Goal: Communication & Community: Answer question/provide support

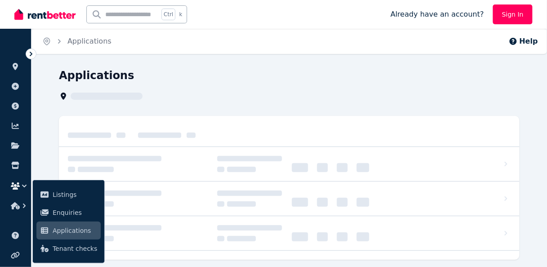
scroll to position [30, 0]
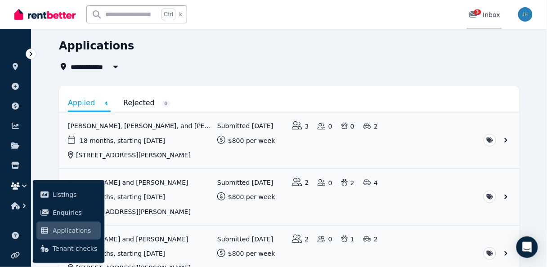
click at [480, 14] on span "3" at bounding box center [477, 11] width 7 height 5
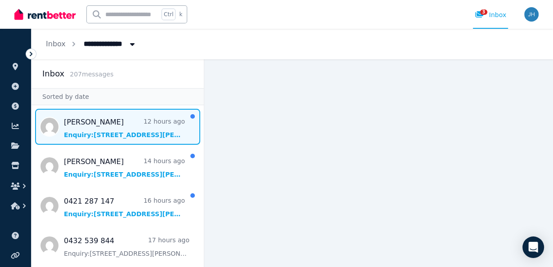
click at [122, 129] on span "Message list" at bounding box center [118, 127] width 172 height 36
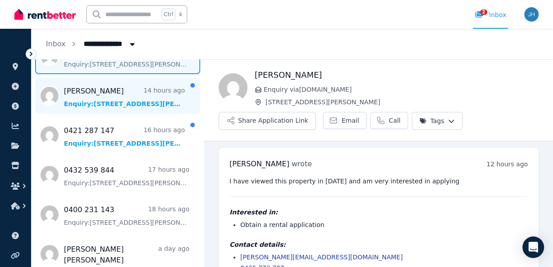
scroll to position [72, 0]
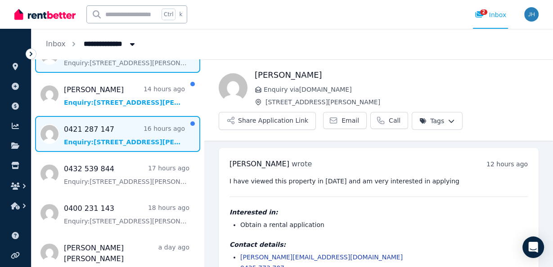
click at [101, 135] on span "Message list" at bounding box center [118, 134] width 172 height 36
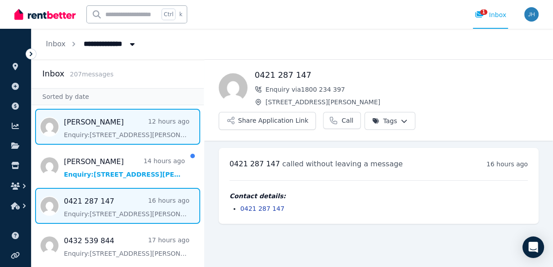
click at [126, 123] on span "Message list" at bounding box center [118, 127] width 172 height 36
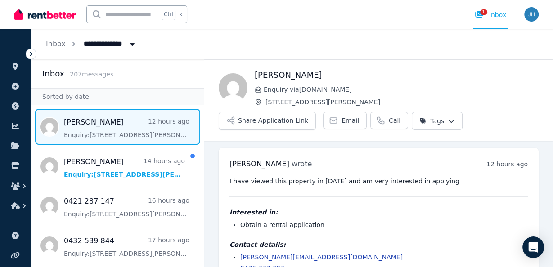
scroll to position [23, 0]
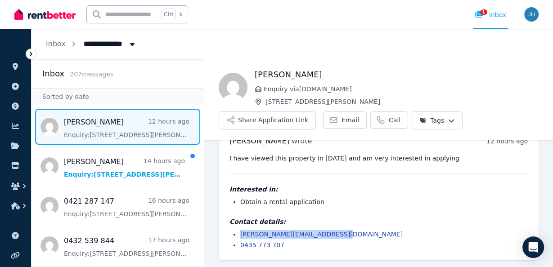
drag, startPoint x: 337, startPoint y: 233, endPoint x: 239, endPoint y: 231, distance: 98.2
click at [239, 231] on ul "kelly.montague69@yahoo.com.au 0435 773 707" at bounding box center [379, 240] width 298 height 20
copy link "kelly.montague69@yahoo.com.au"
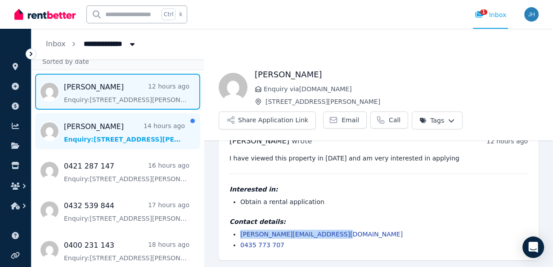
scroll to position [36, 0]
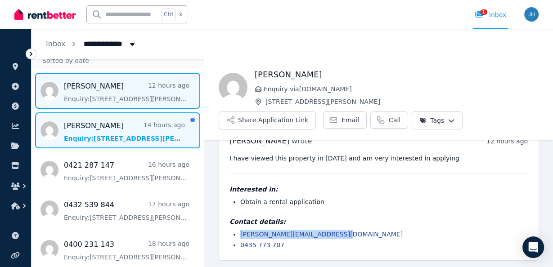
click at [141, 131] on span "Message list" at bounding box center [118, 131] width 172 height 36
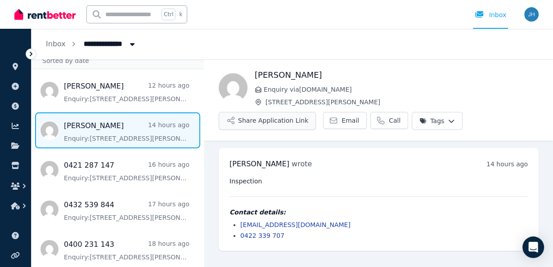
click at [272, 125] on button "Share Application Link" at bounding box center [267, 121] width 97 height 18
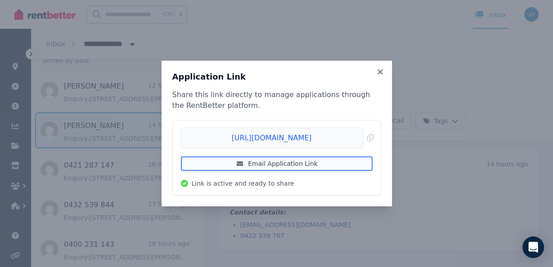
click at [275, 164] on link "Email Application Link" at bounding box center [277, 164] width 194 height 16
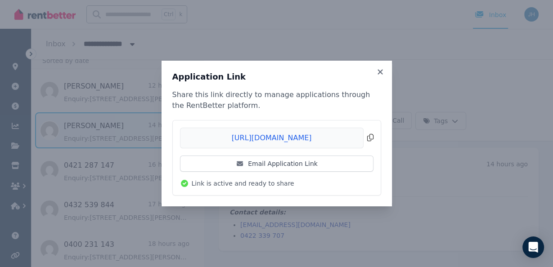
click at [370, 137] on span "Copied!" at bounding box center [277, 138] width 194 height 21
click at [381, 72] on icon at bounding box center [380, 71] width 5 height 5
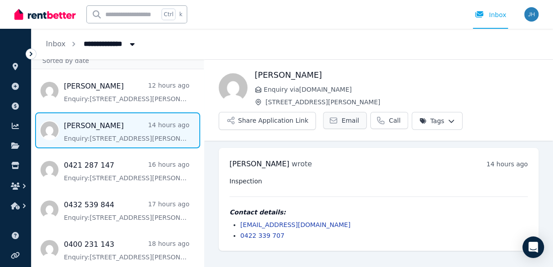
click at [342, 122] on span "Email" at bounding box center [351, 120] width 18 height 9
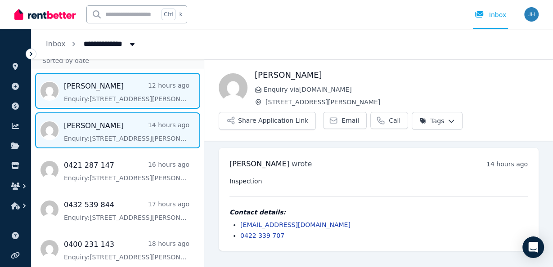
click at [143, 90] on span "Message list" at bounding box center [118, 91] width 172 height 36
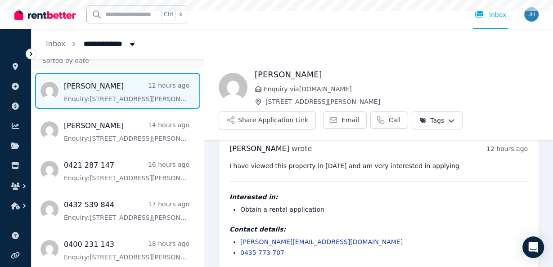
scroll to position [23, 0]
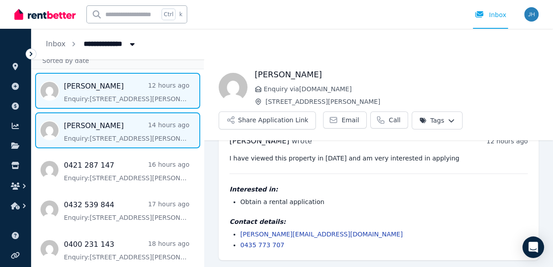
click at [125, 135] on span "Message list" at bounding box center [118, 131] width 172 height 36
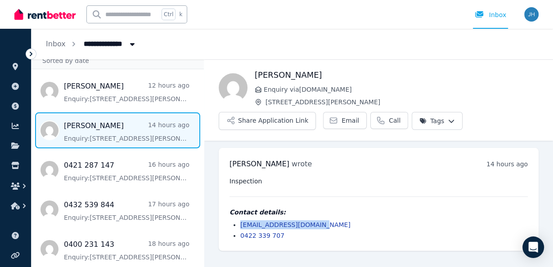
drag, startPoint x: 325, startPoint y: 225, endPoint x: 241, endPoint y: 222, distance: 84.2
click at [241, 222] on li "simmikandamks@gmail.com" at bounding box center [384, 225] width 288 height 9
copy link "simmikandamks@gmail.com"
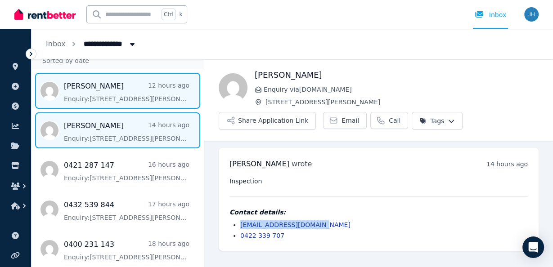
click at [135, 85] on span "Message list" at bounding box center [118, 91] width 172 height 36
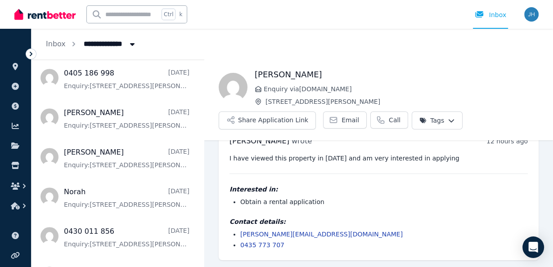
scroll to position [576, 0]
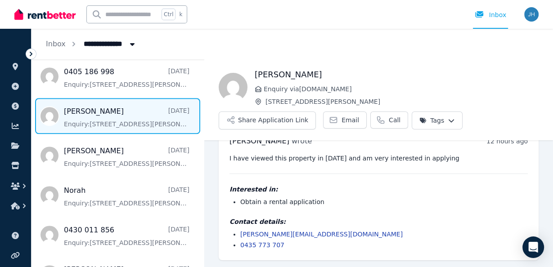
click at [121, 105] on span "Message list" at bounding box center [118, 116] width 172 height 36
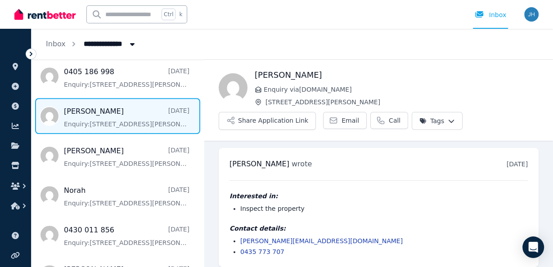
scroll to position [7, 0]
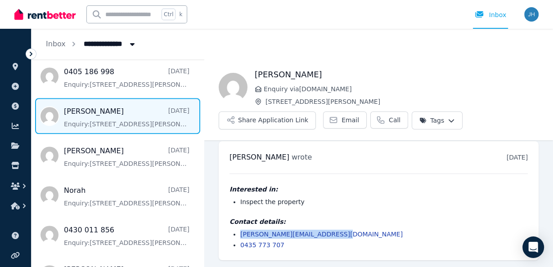
drag, startPoint x: 340, startPoint y: 235, endPoint x: 239, endPoint y: 237, distance: 101.3
click at [239, 237] on ul "kelly.montague69@yahoo.com.au 0435 773 707" at bounding box center [379, 240] width 298 height 20
copy link "kelly.montague69@yahoo.com.au"
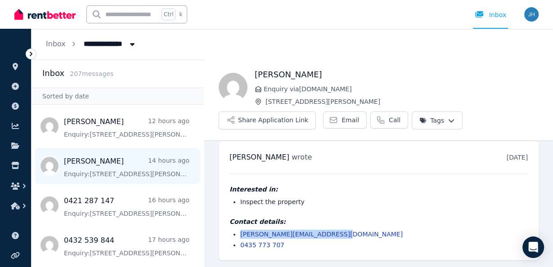
scroll to position [0, 0]
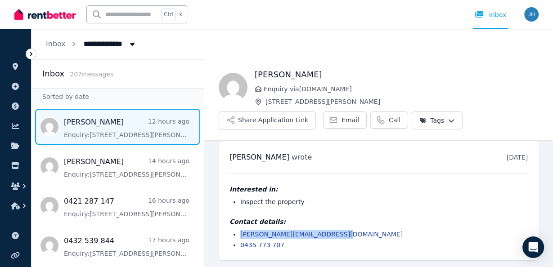
click at [136, 130] on span "Message list" at bounding box center [118, 127] width 172 height 36
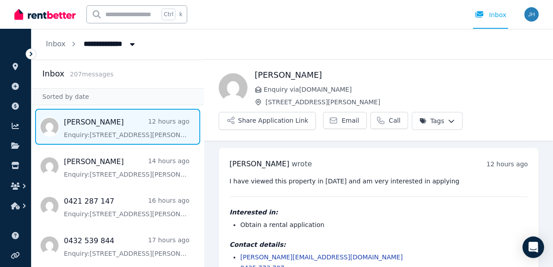
scroll to position [23, 0]
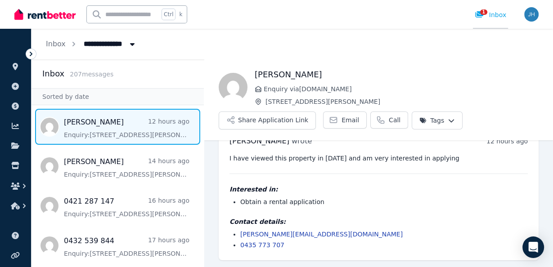
click at [485, 14] on span "1" at bounding box center [483, 11] width 7 height 5
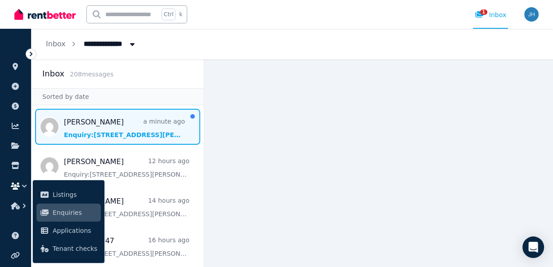
click at [110, 125] on span "Message list" at bounding box center [118, 127] width 172 height 36
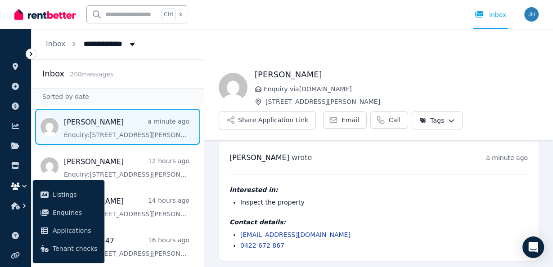
scroll to position [7, 0]
click at [342, 120] on span "Email" at bounding box center [351, 120] width 18 height 9
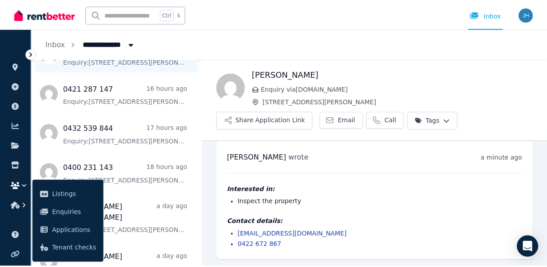
scroll to position [144, 0]
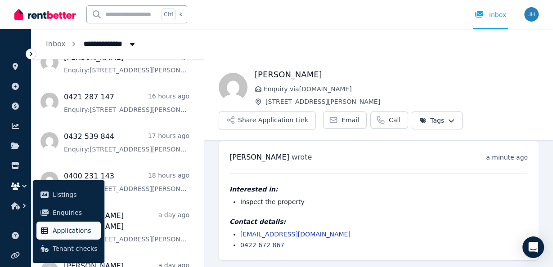
click at [55, 234] on span "Applications" at bounding box center [75, 231] width 45 height 11
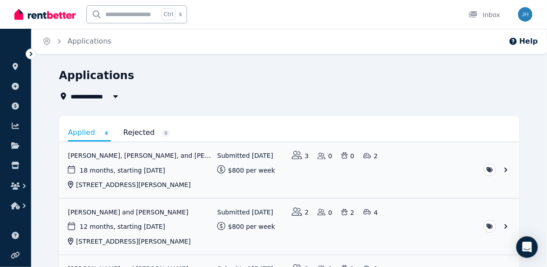
click at [31, 52] on icon at bounding box center [31, 54] width 9 height 9
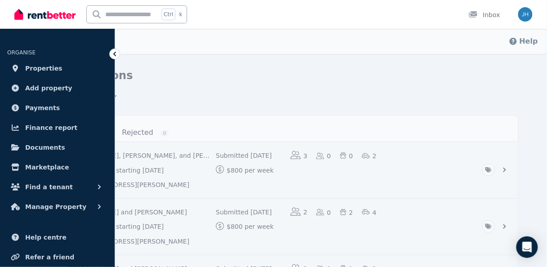
click at [115, 53] on icon at bounding box center [114, 54] width 3 height 5
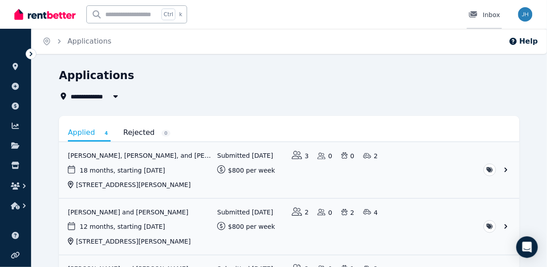
click at [483, 16] on div at bounding box center [476, 14] width 14 height 9
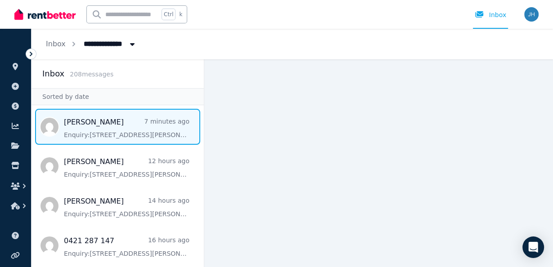
click at [106, 128] on span "Message list" at bounding box center [118, 127] width 172 height 36
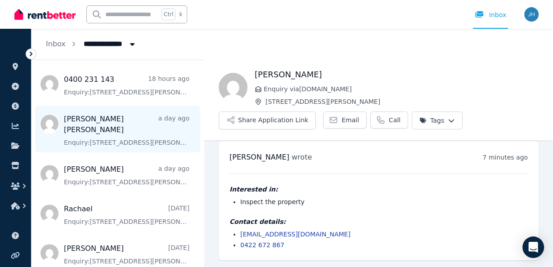
scroll to position [252, 0]
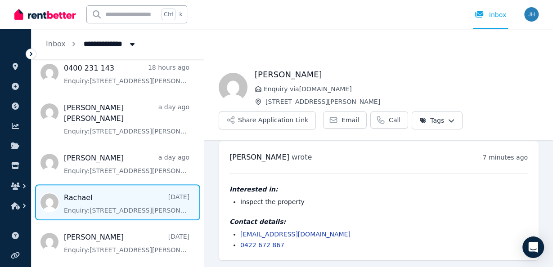
click at [79, 194] on span "Message list" at bounding box center [118, 203] width 172 height 36
